Goal: Navigation & Orientation: Find specific page/section

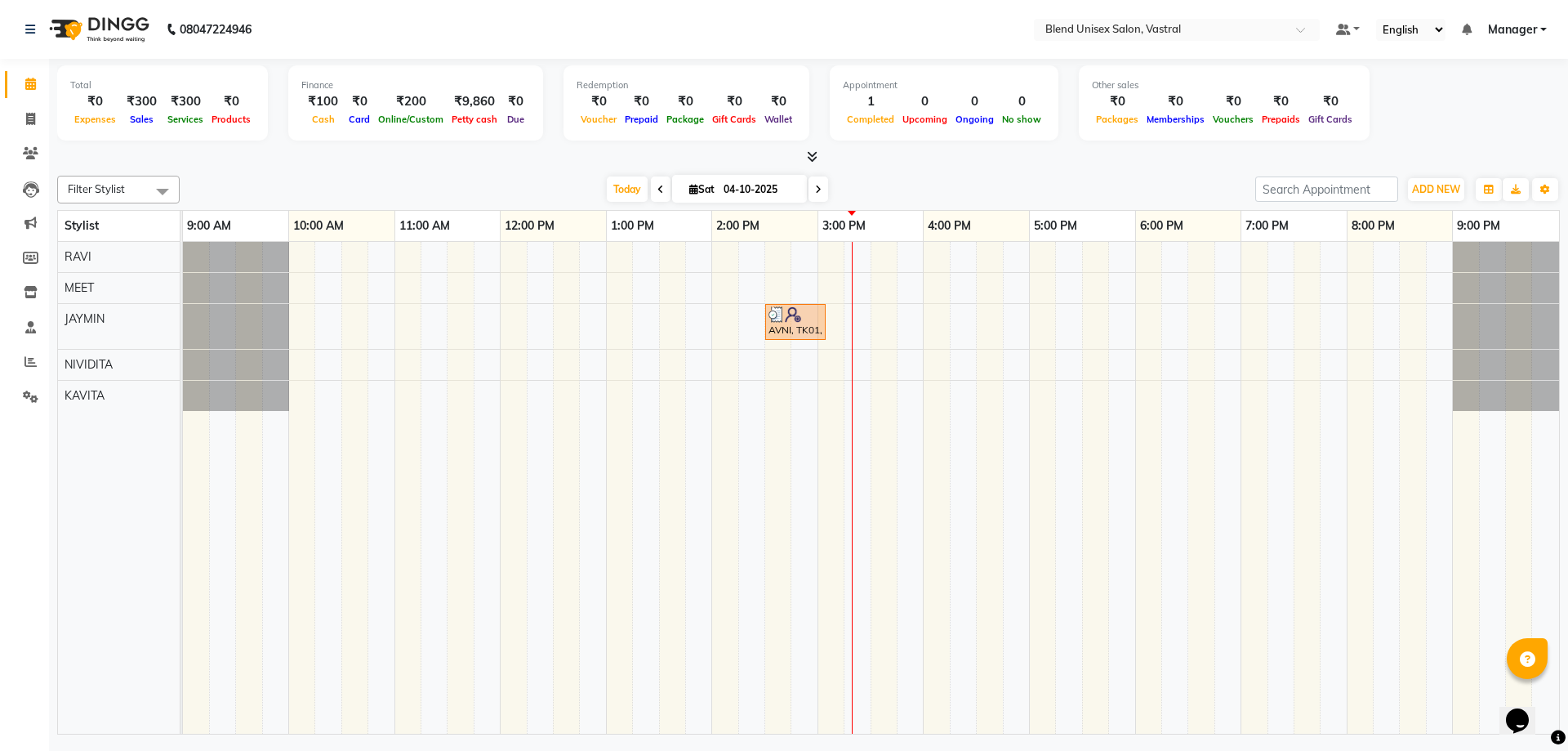
click at [365, 26] on nav "08047224946 Select Location × Blend Unisex Salon, Vastral Default Panel My Pane…" at bounding box center [784, 29] width 1568 height 58
click at [862, 144] on div "Total ₹0 Expenses ₹300 Sales ₹300 Services ₹0 Products Finance ₹100 Cash ₹0 Car…" at bounding box center [808, 106] width 1503 height 80
drag, startPoint x: 819, startPoint y: 207, endPoint x: 869, endPoint y: 151, distance: 75.1
click at [869, 151] on div at bounding box center [808, 157] width 1503 height 17
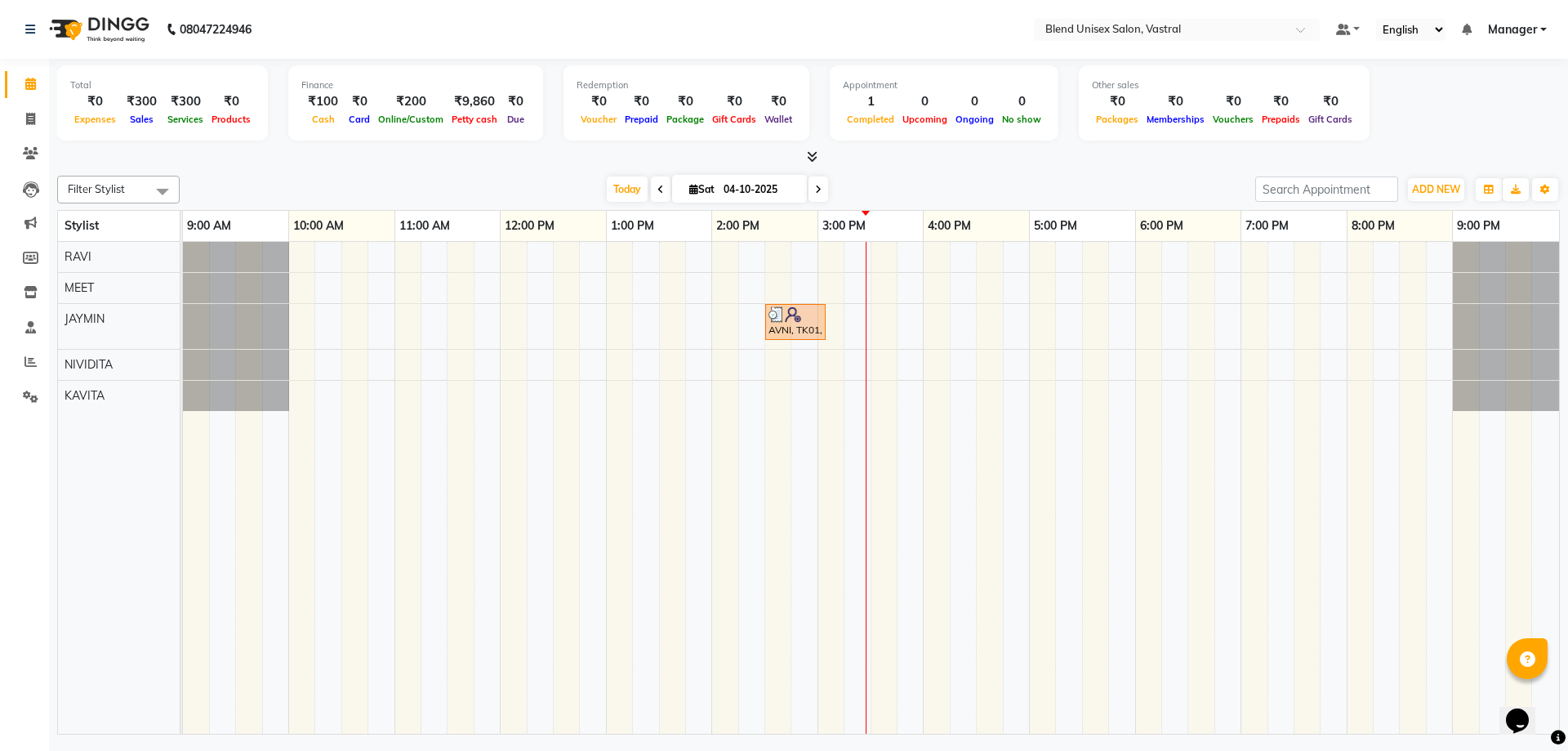
click at [869, 151] on div at bounding box center [808, 157] width 1503 height 17
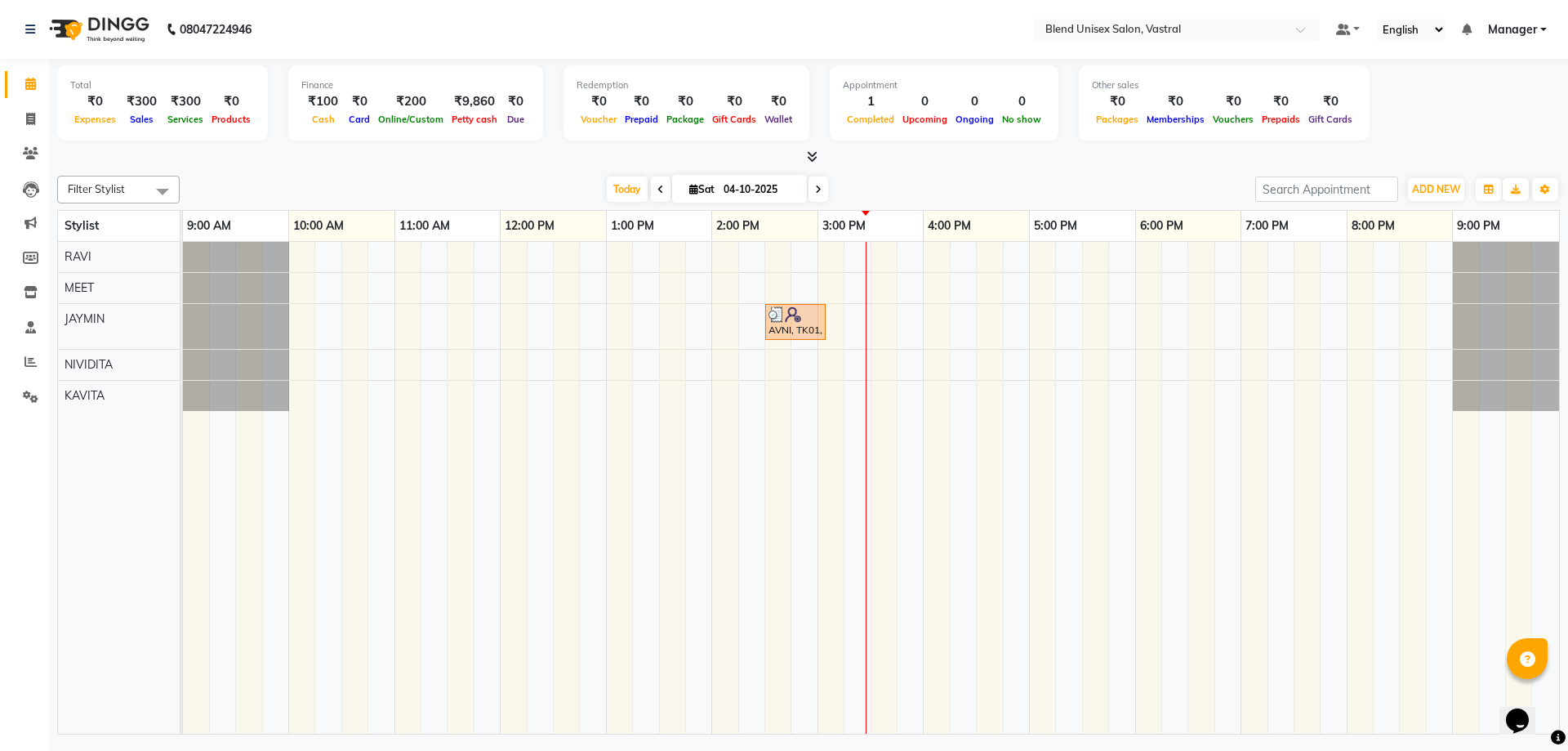
click at [874, 134] on div "Appointment 1 Completed 0 Upcoming 0 Ongoing 0 No show" at bounding box center [944, 103] width 228 height 75
click at [875, 160] on div at bounding box center [808, 157] width 1503 height 17
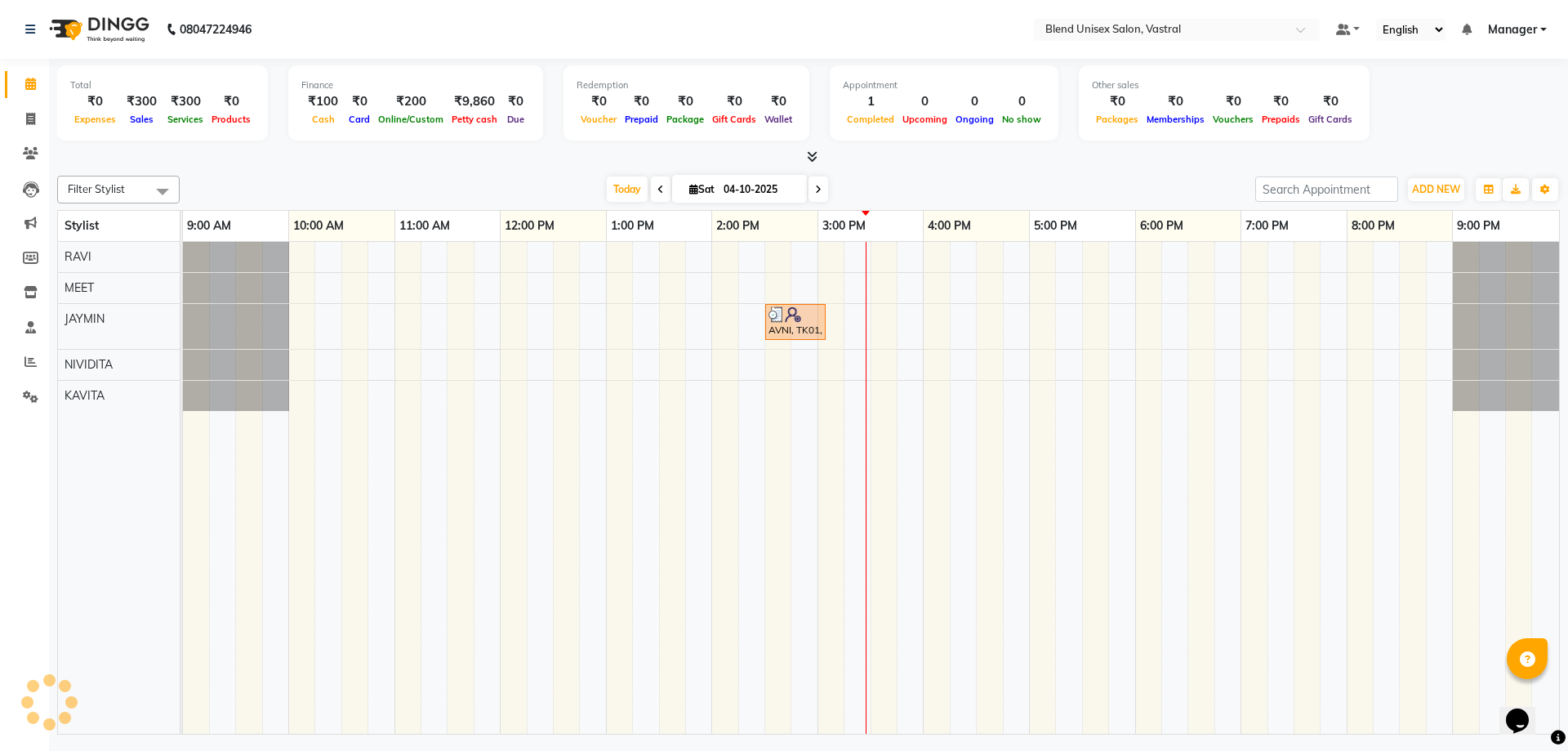
click at [875, 160] on div at bounding box center [808, 157] width 1503 height 17
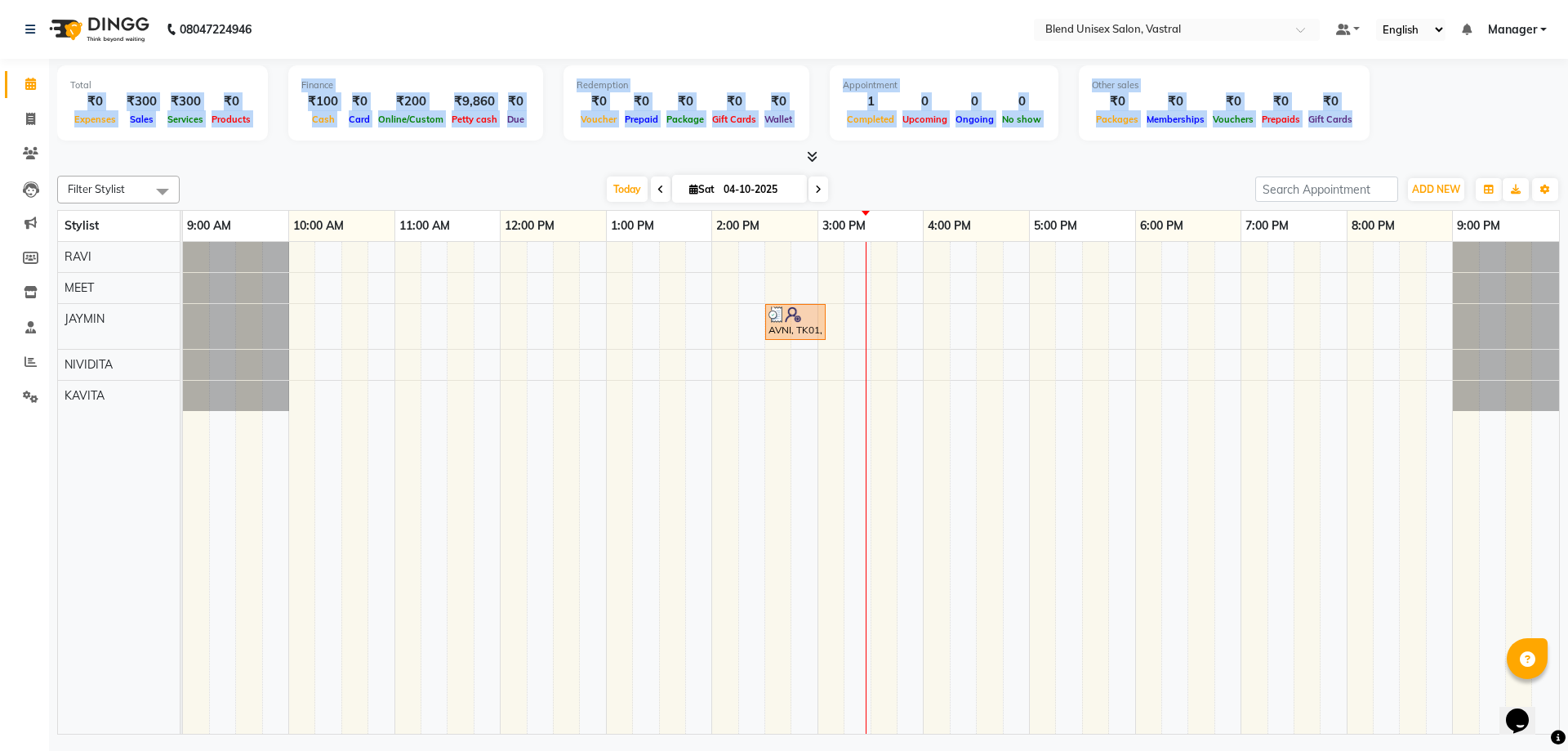
drag, startPoint x: 71, startPoint y: 101, endPoint x: 1367, endPoint y: 135, distance: 1296.4
click at [1345, 148] on div "Total ₹0 Expenses ₹300 Sales ₹300 Services ₹0 Products Finance ₹100 Cash ₹0 Car…" at bounding box center [808, 112] width 1503 height 107
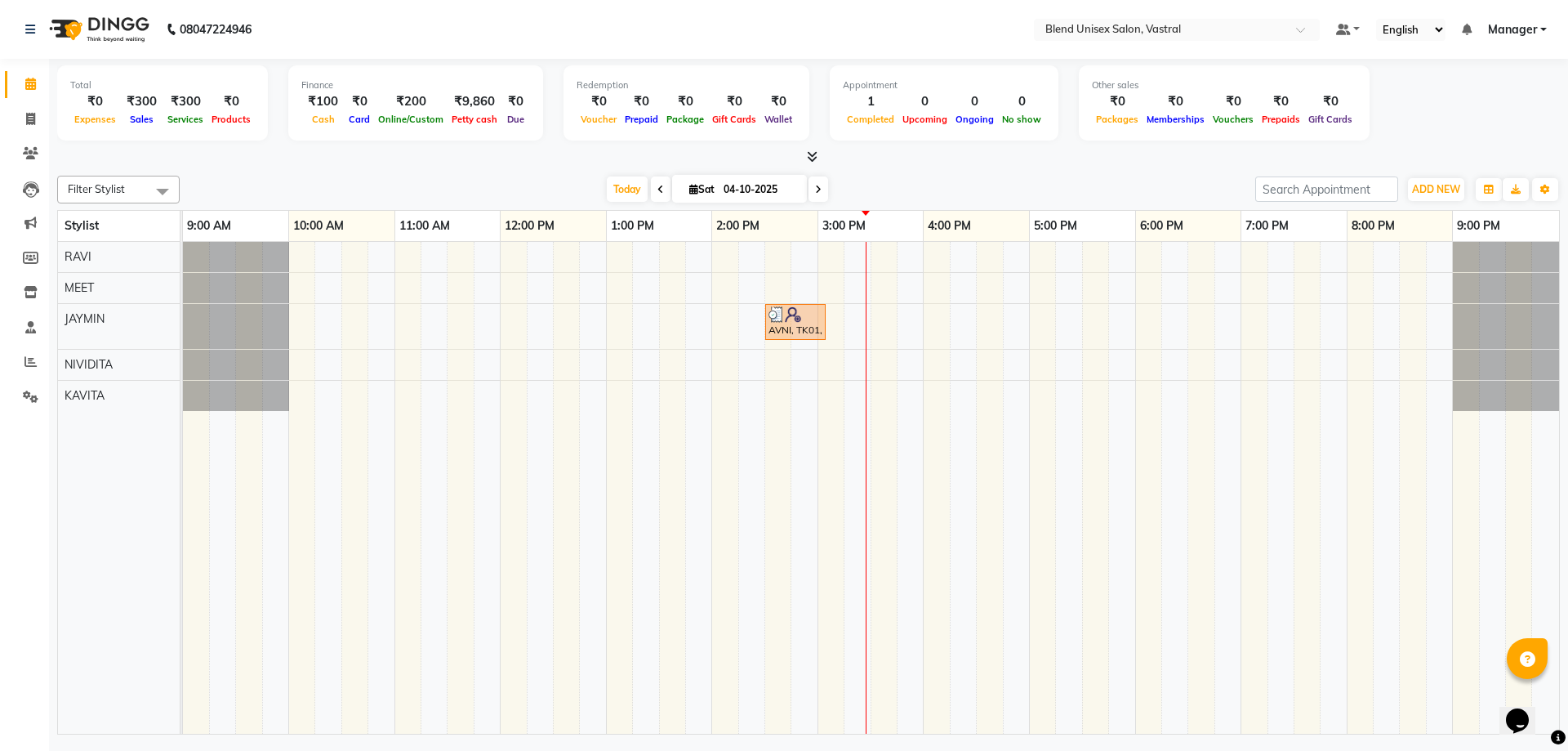
click at [892, 45] on nav "08047224946 Select Location × Blend Unisex Salon, Vastral Default Panel My Pane…" at bounding box center [784, 29] width 1568 height 58
